Goal: Information Seeking & Learning: Learn about a topic

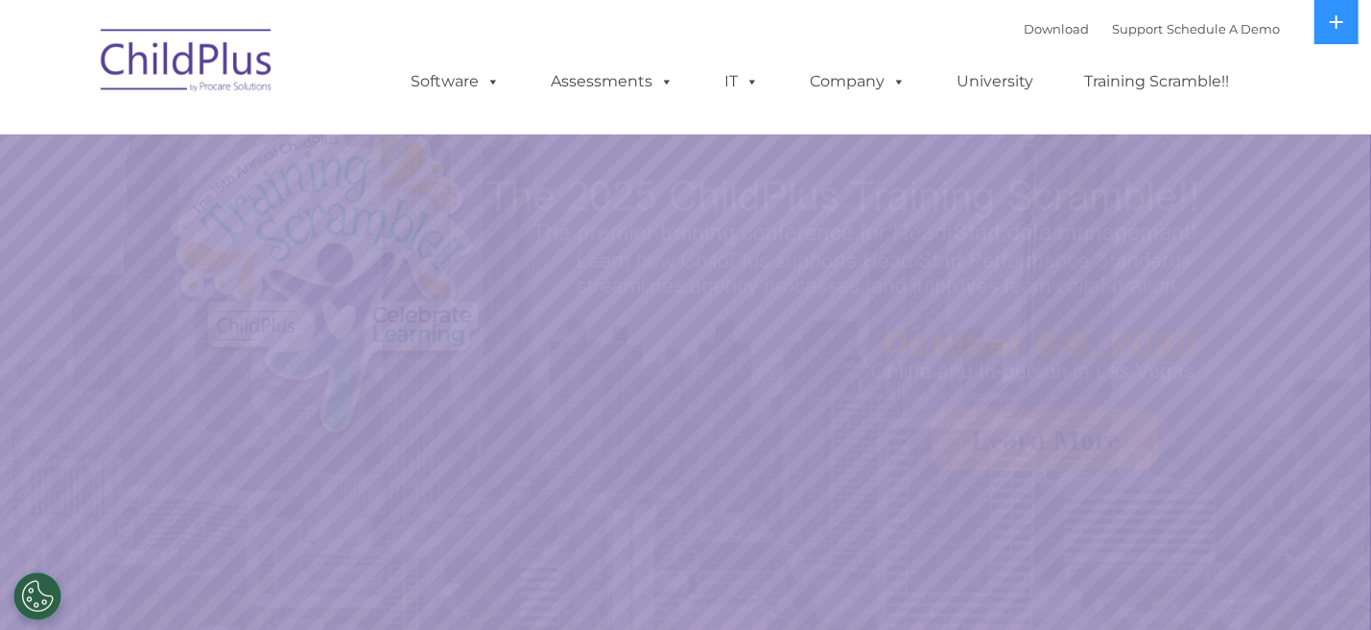
select select "MEDIUM"
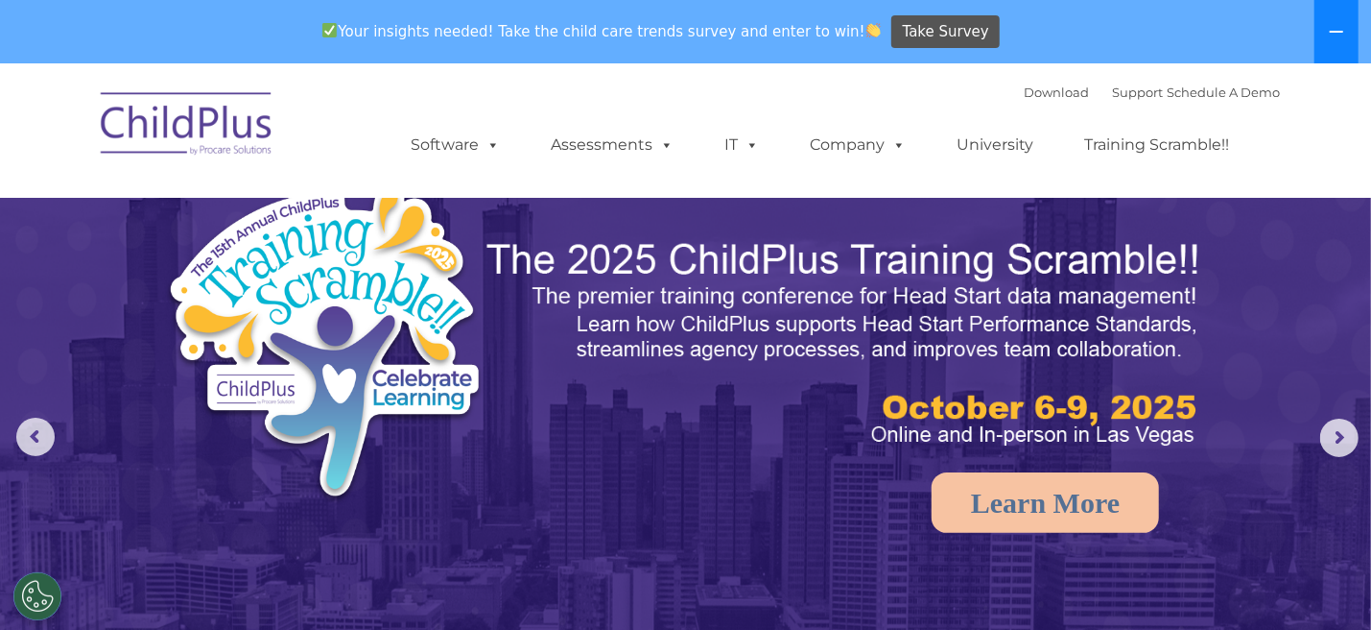
click at [1351, 26] on button at bounding box center [1337, 31] width 44 height 63
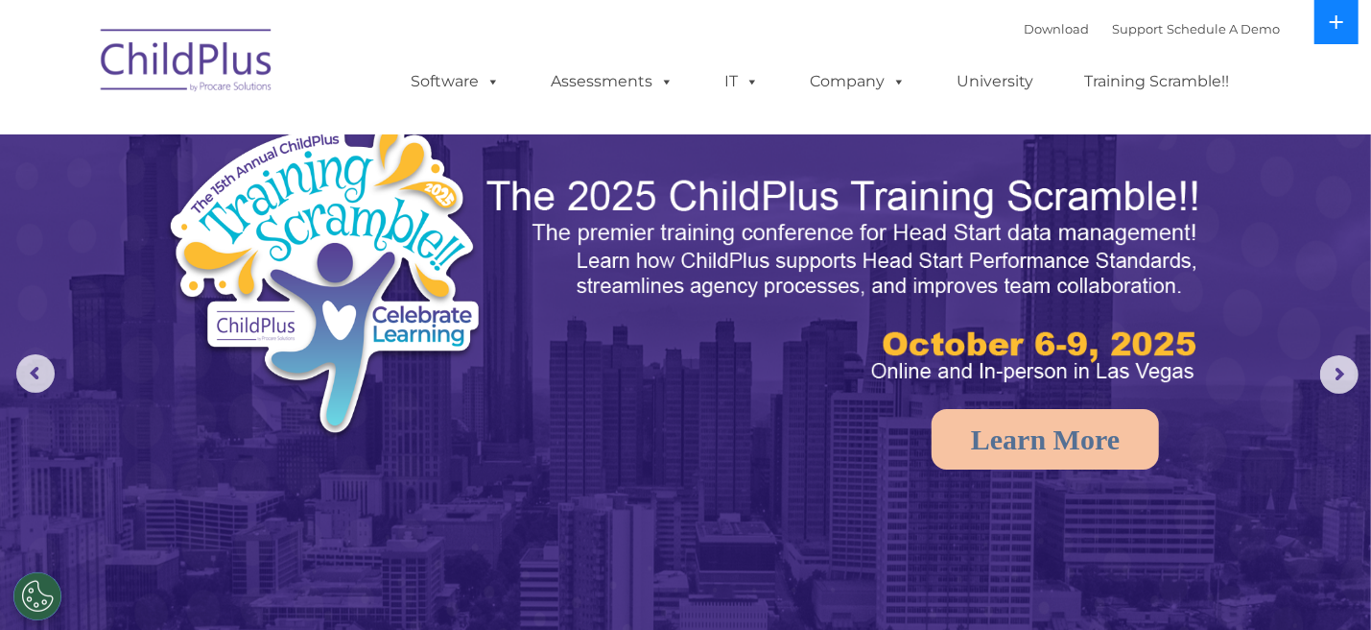
click at [1351, 26] on button at bounding box center [1337, 22] width 44 height 44
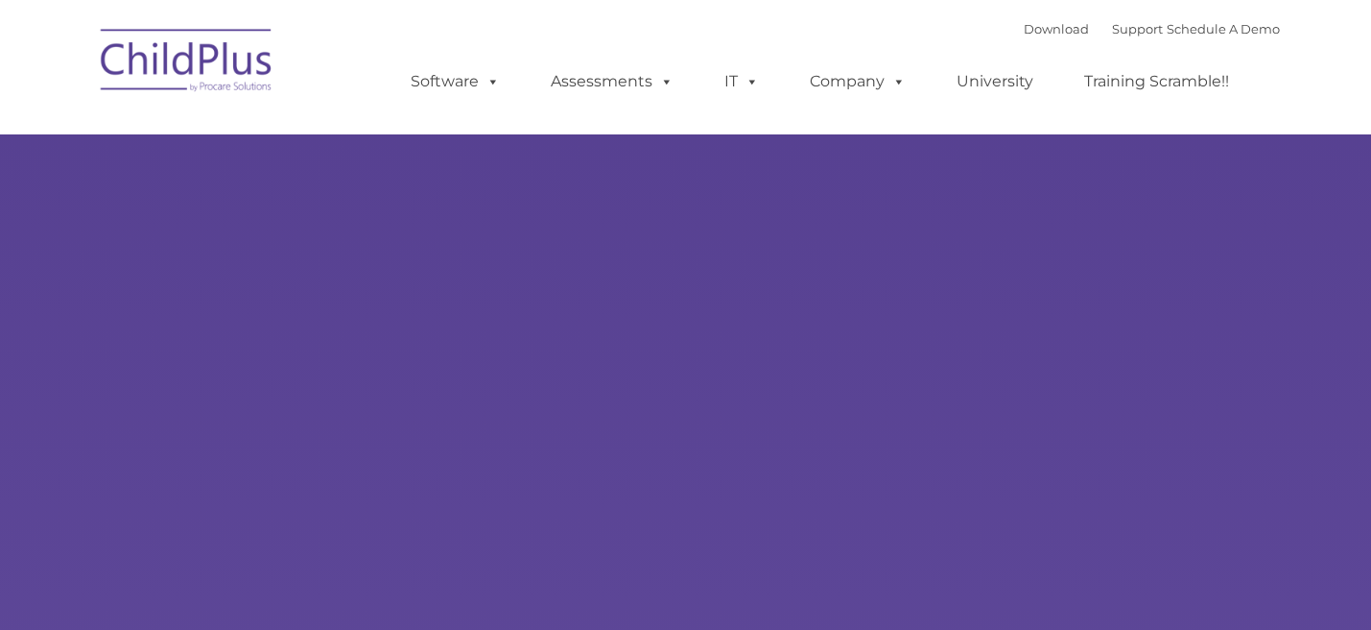
type input ""
select select "MEDIUM"
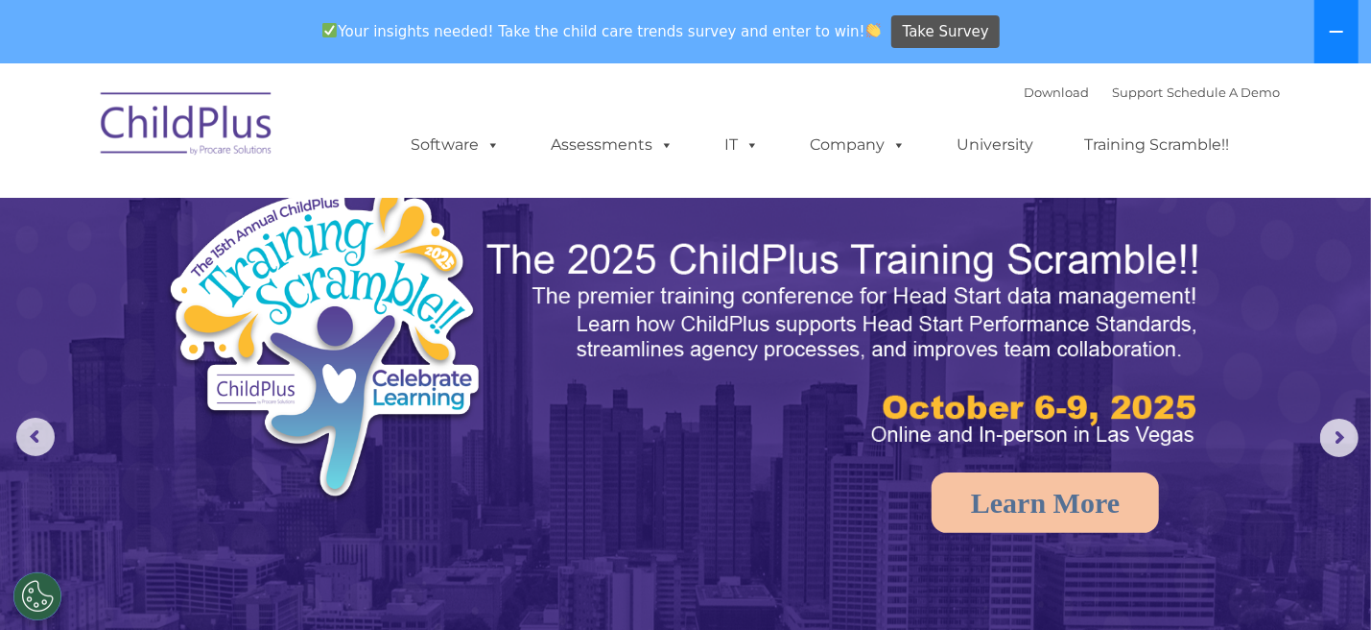
click at [1343, 29] on icon at bounding box center [1336, 31] width 15 height 15
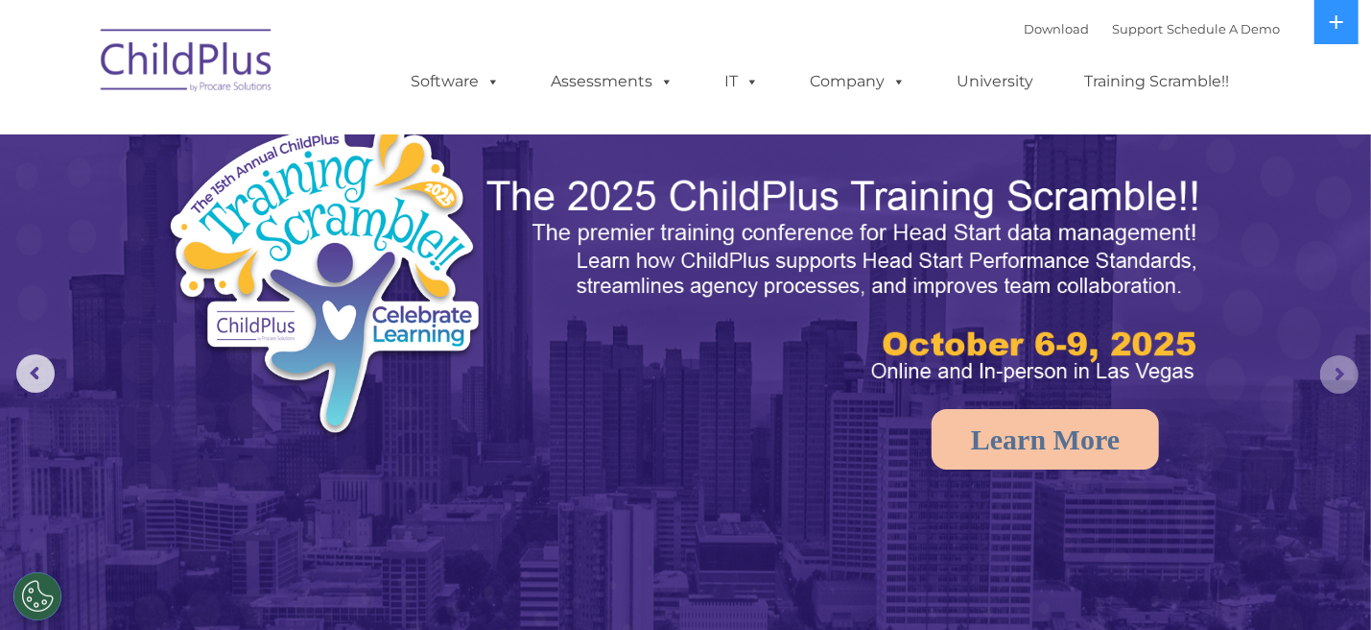
click at [1337, 381] on rs-arrow at bounding box center [1340, 374] width 38 height 38
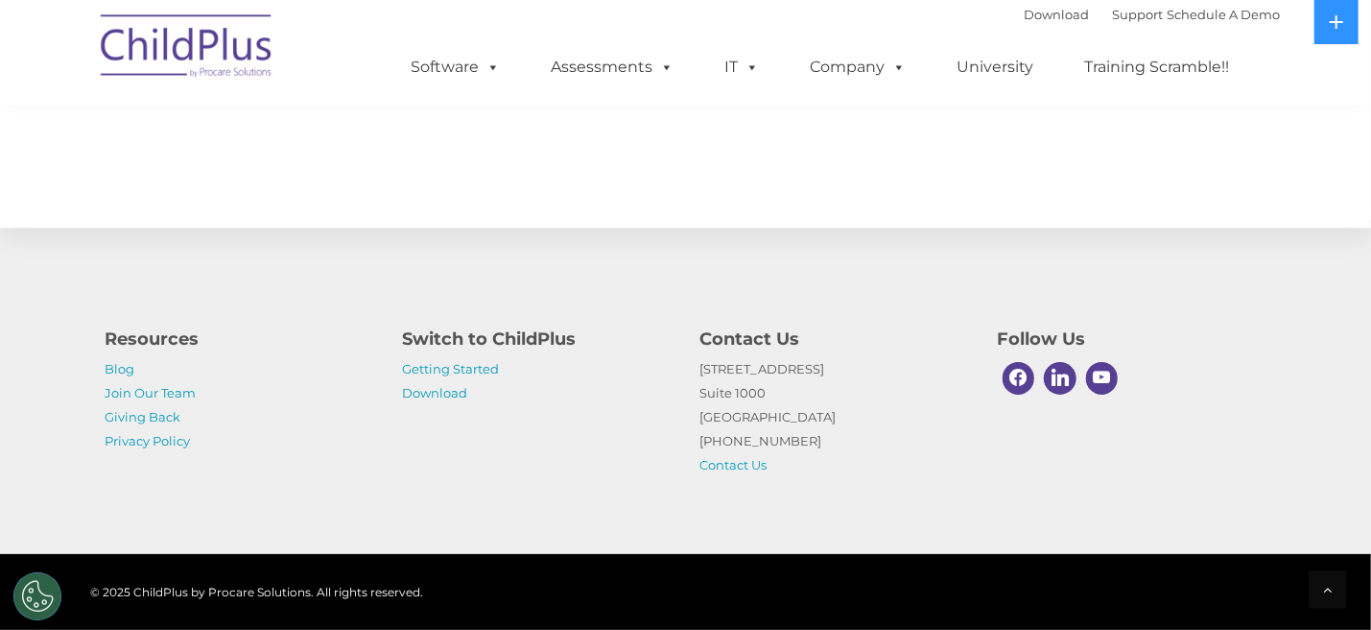
scroll to position [2180, 0]
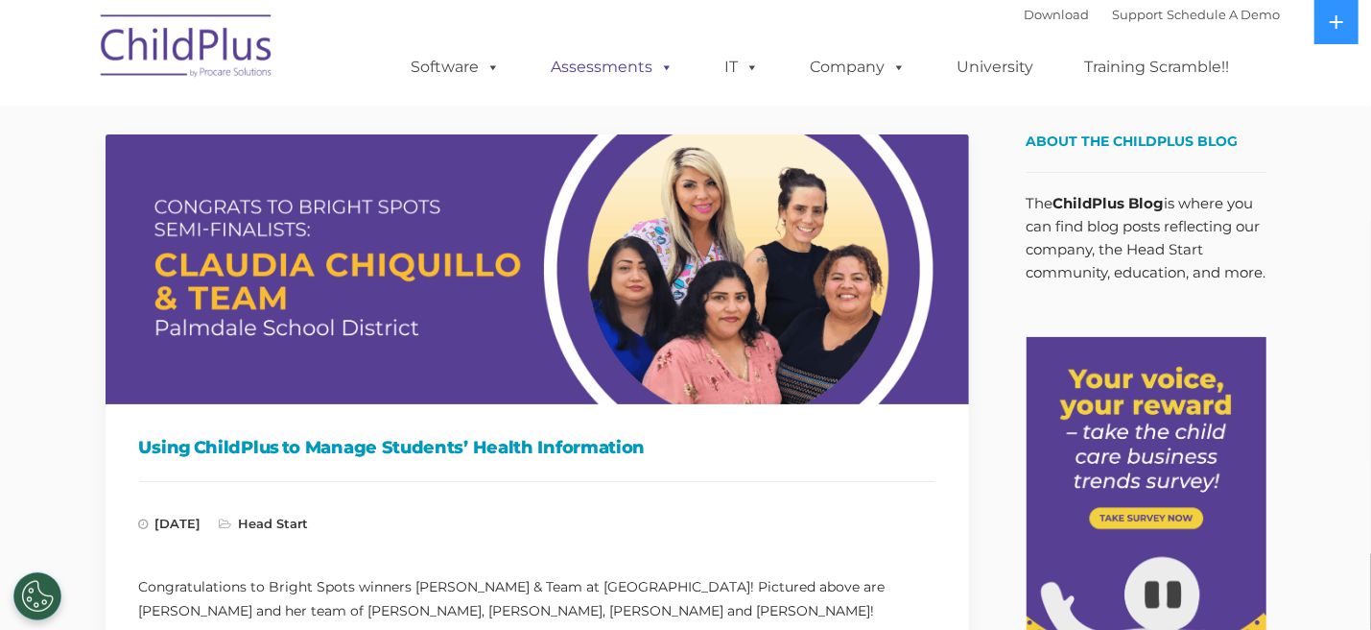
click at [576, 86] on link "Assessments" at bounding box center [613, 67] width 161 height 38
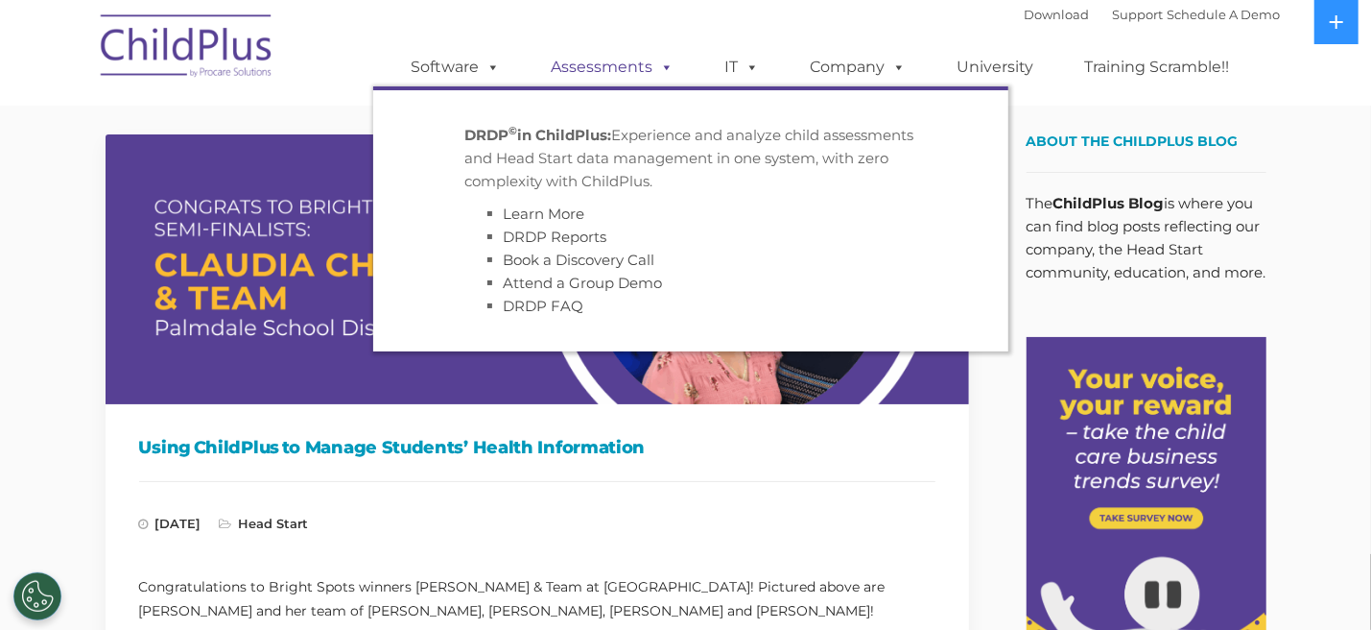
click at [618, 72] on link "Assessments" at bounding box center [613, 67] width 161 height 38
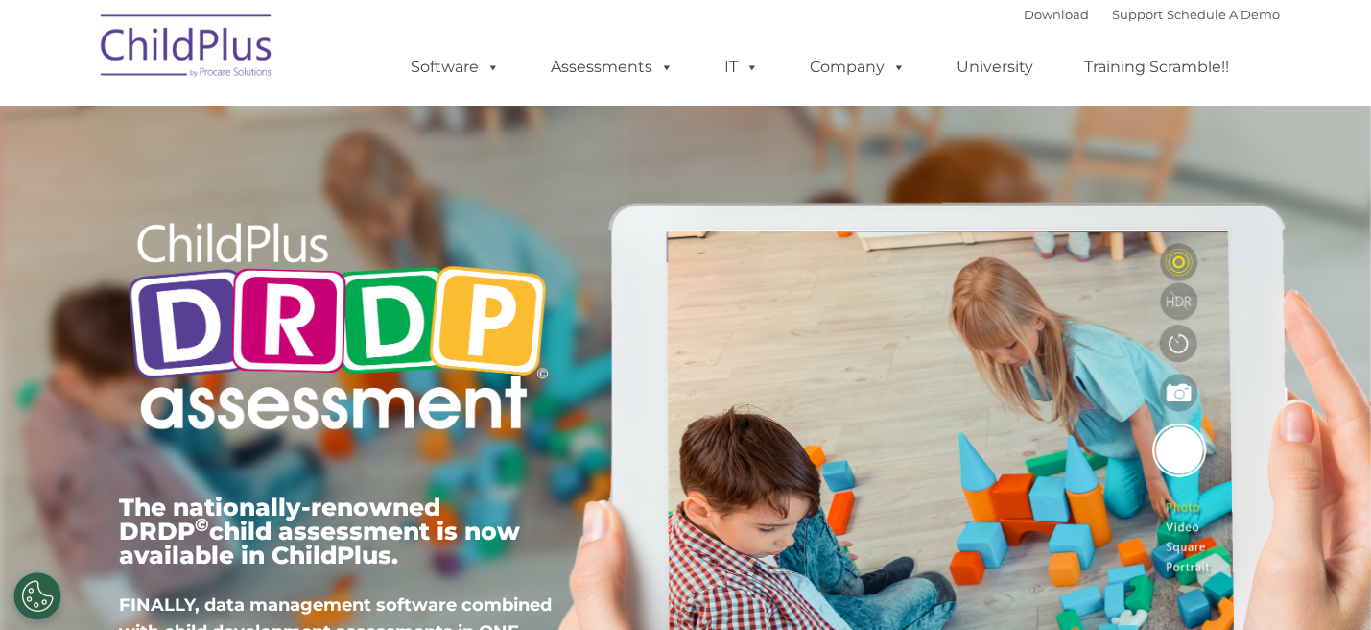
type input ""
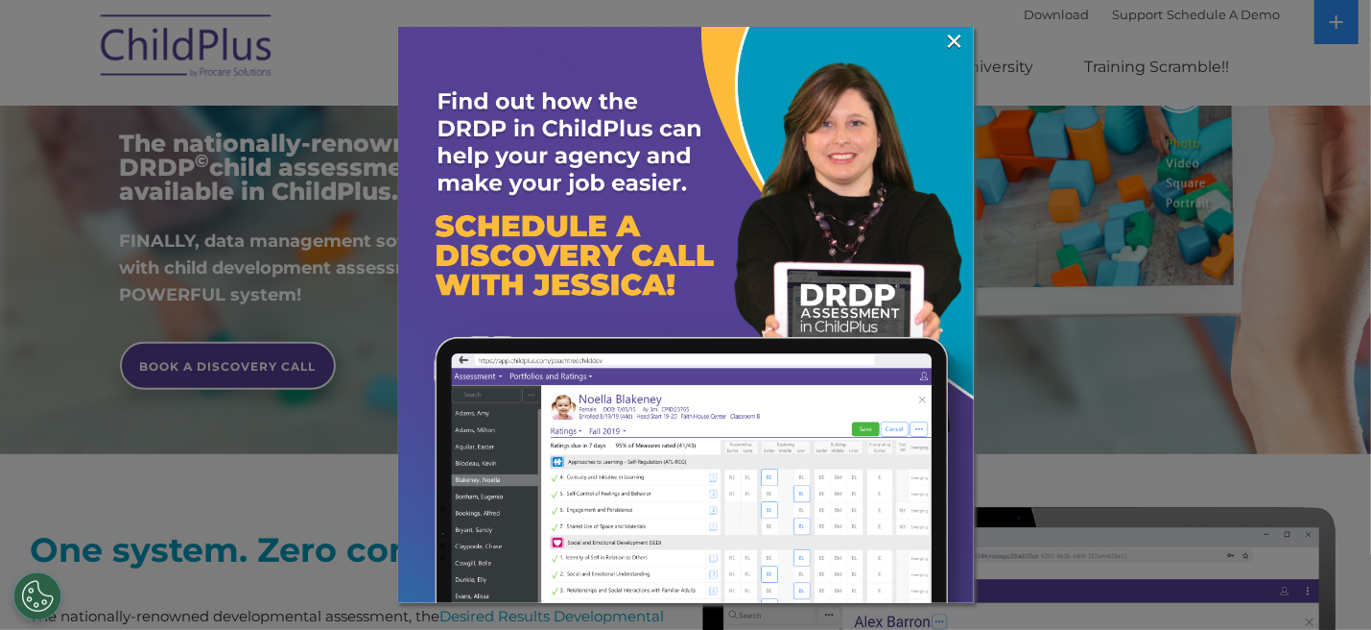
scroll to position [365, 0]
click at [949, 38] on link "×" at bounding box center [955, 41] width 22 height 19
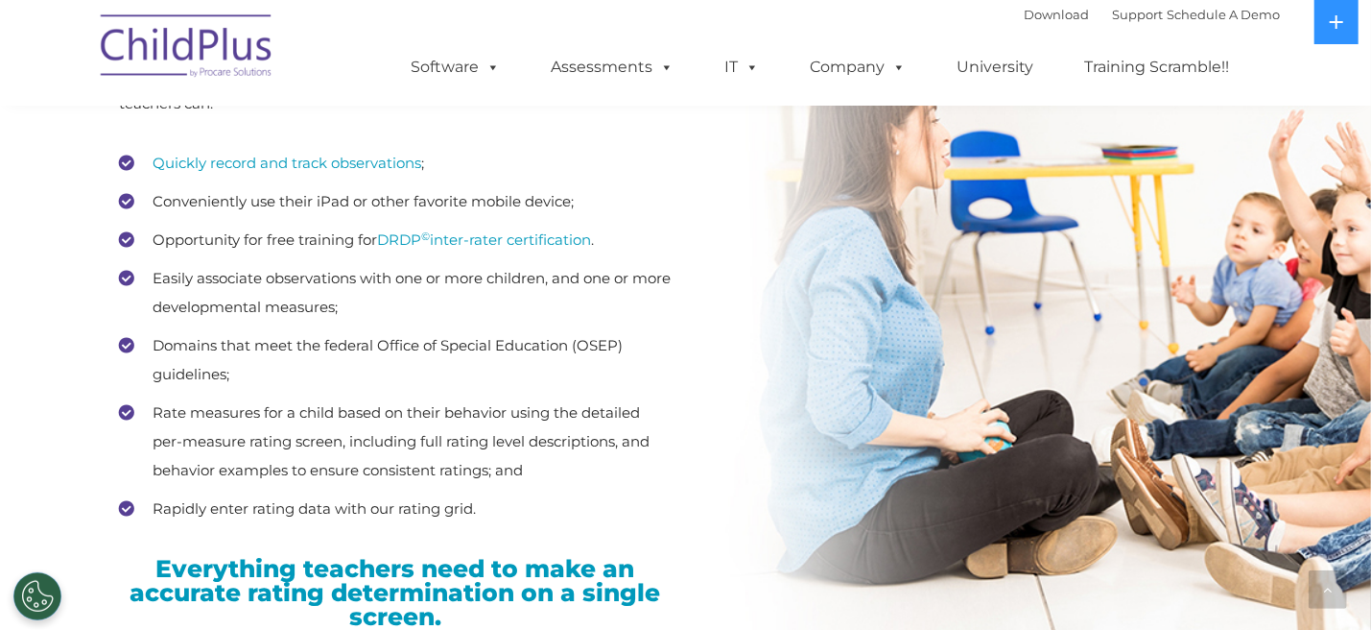
scroll to position [2613, 0]
